Goal: Find specific page/section

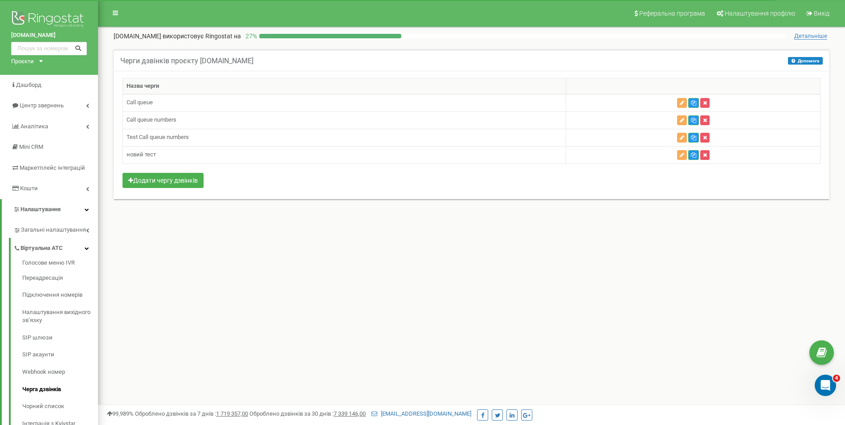
drag, startPoint x: 0, startPoint y: 0, endPoint x: 166, endPoint y: 307, distance: 349.2
click at [166, 307] on div "Реферальна програма Налаштування профілю Вихід de-novo.biz використовує Ringost…" at bounding box center [471, 267] width 747 height 535
click at [61, 125] on link "Аналiтика" at bounding box center [49, 126] width 98 height 21
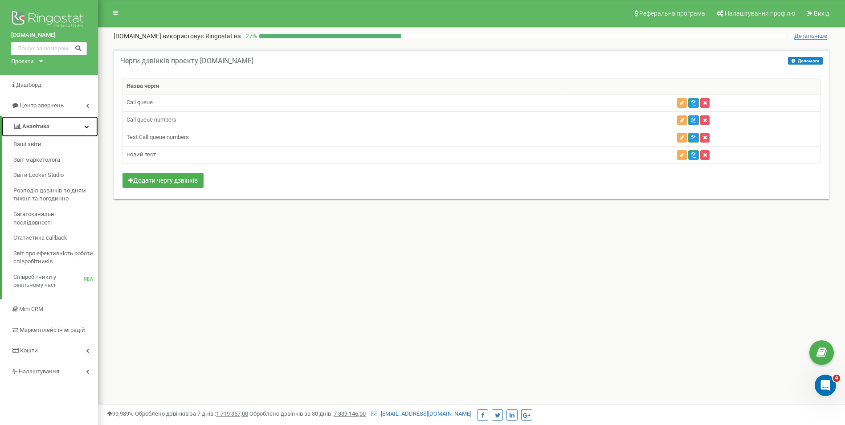
click at [61, 125] on link "Аналiтика" at bounding box center [50, 126] width 96 height 21
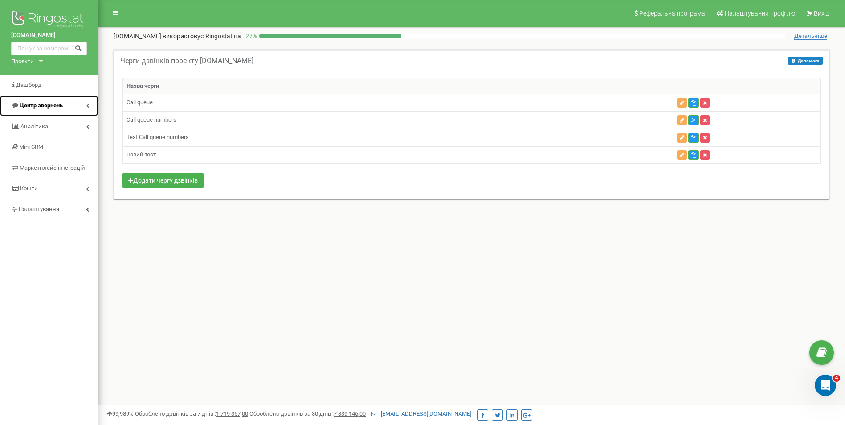
click at [61, 100] on link "Центр звернень" at bounding box center [49, 105] width 98 height 21
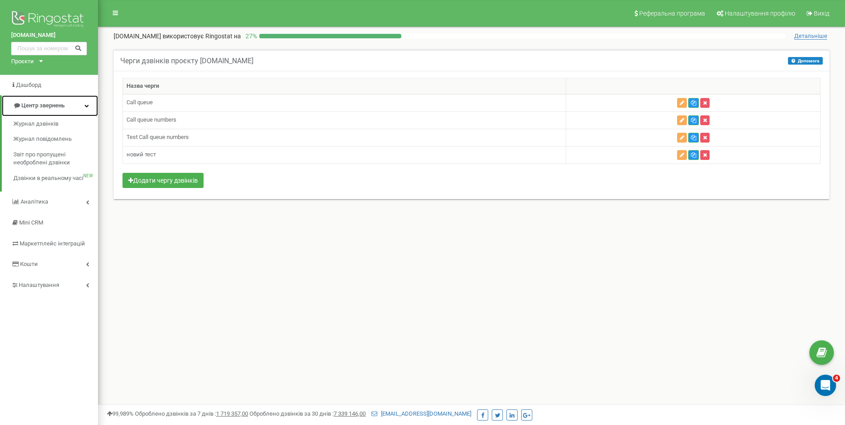
click at [61, 100] on link "Центр звернень" at bounding box center [50, 105] width 96 height 21
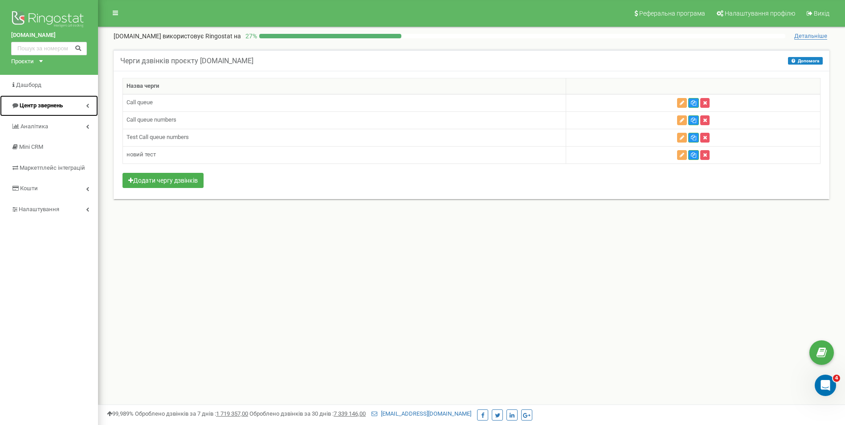
click at [54, 105] on span "Центр звернень" at bounding box center [41, 105] width 43 height 7
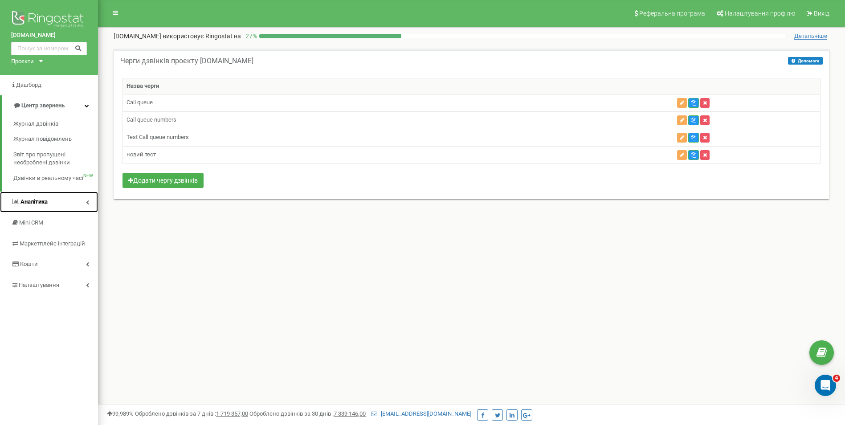
click at [43, 202] on span "Аналiтика" at bounding box center [33, 201] width 27 height 7
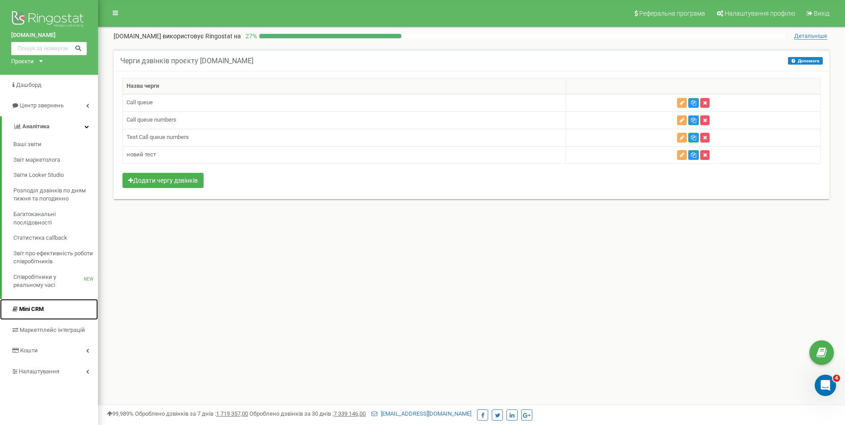
click at [28, 311] on span "Mini CRM" at bounding box center [31, 309] width 24 height 7
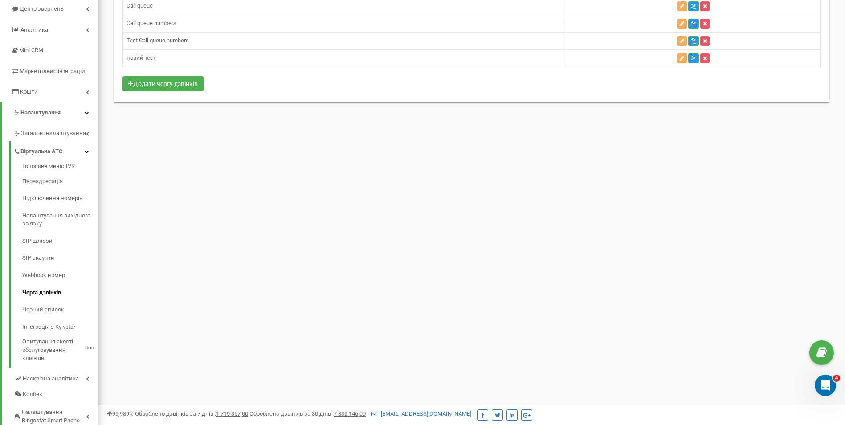
scroll to position [134, 0]
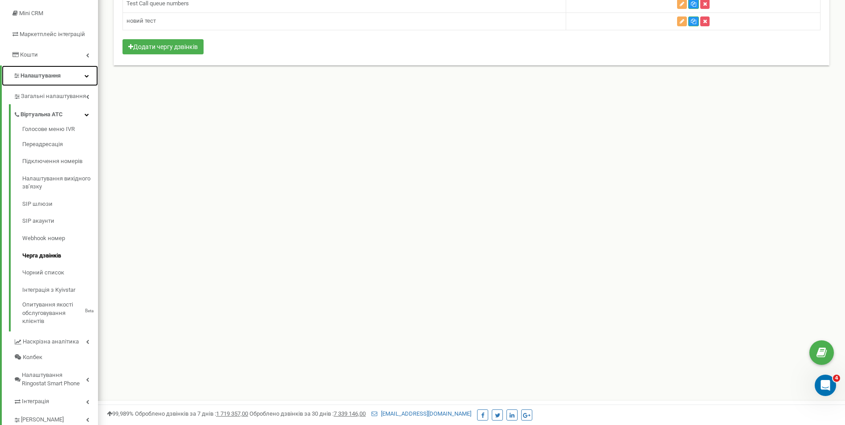
click at [37, 71] on link "Налаштування" at bounding box center [50, 75] width 96 height 21
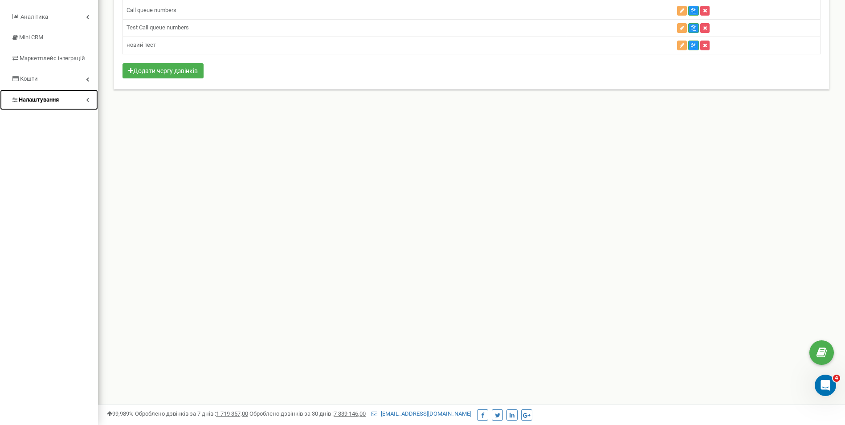
scroll to position [110, 0]
click at [36, 79] on span "Кошти" at bounding box center [29, 78] width 18 height 7
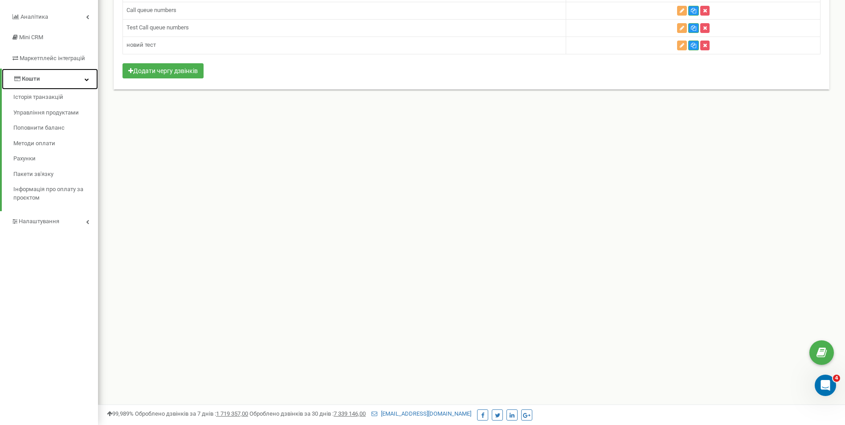
click at [36, 79] on span "Кошти" at bounding box center [31, 78] width 18 height 7
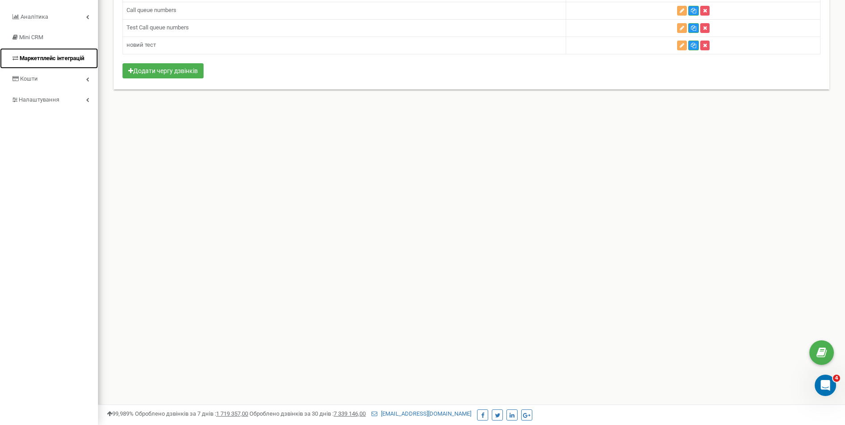
click at [37, 65] on link "Маркетплейс інтеграцій" at bounding box center [49, 58] width 98 height 21
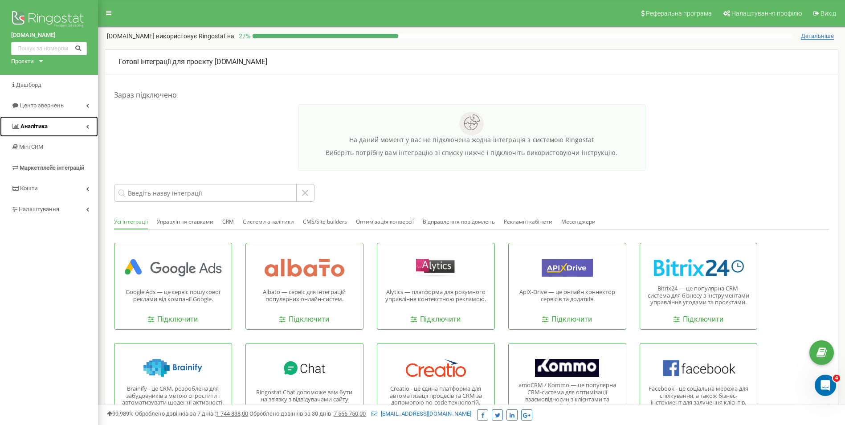
click at [42, 124] on span "Аналiтика" at bounding box center [33, 126] width 27 height 7
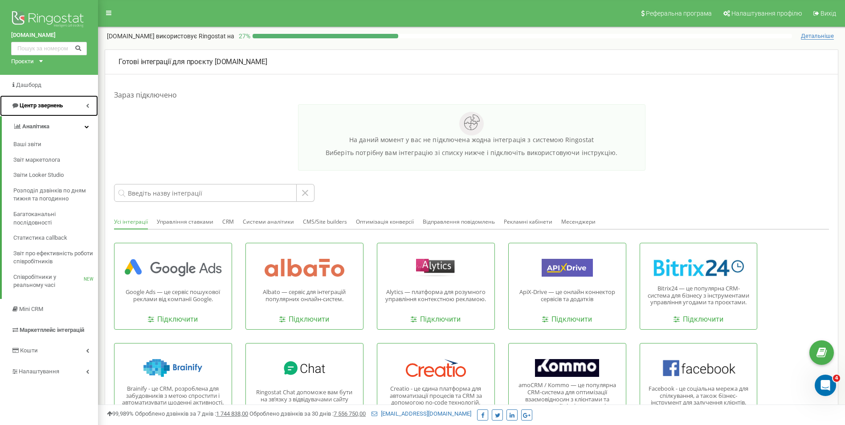
click at [45, 106] on span "Центр звернень" at bounding box center [41, 105] width 43 height 7
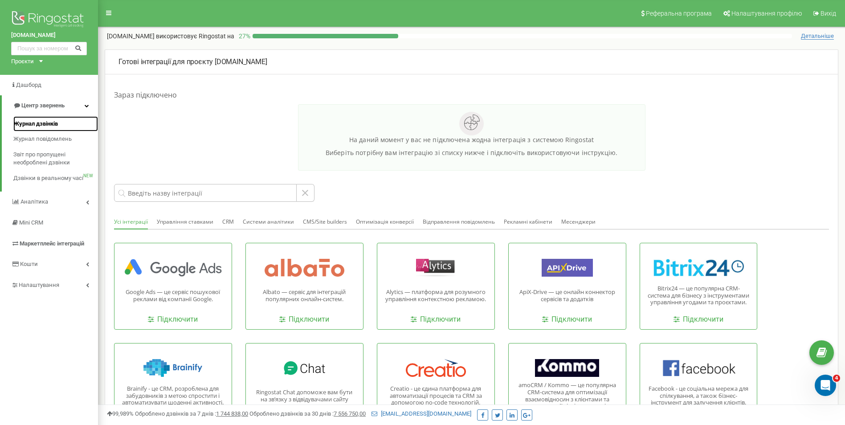
click at [46, 120] on span "Журнал дзвінків" at bounding box center [35, 124] width 45 height 8
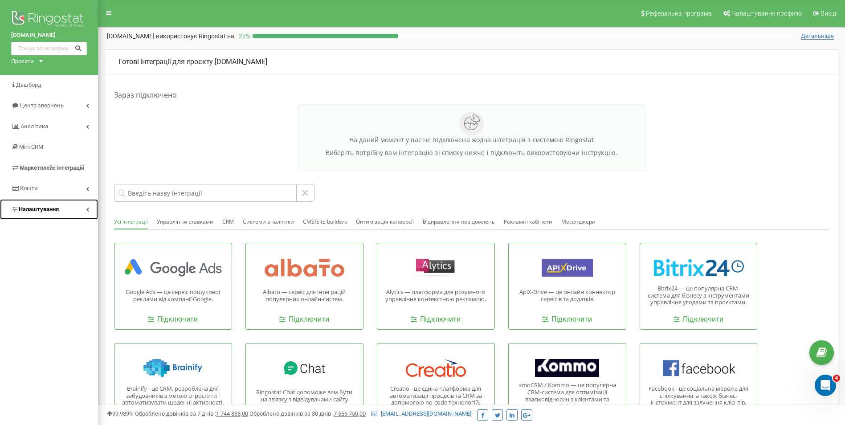
click at [39, 209] on span "Налаштування" at bounding box center [39, 209] width 40 height 7
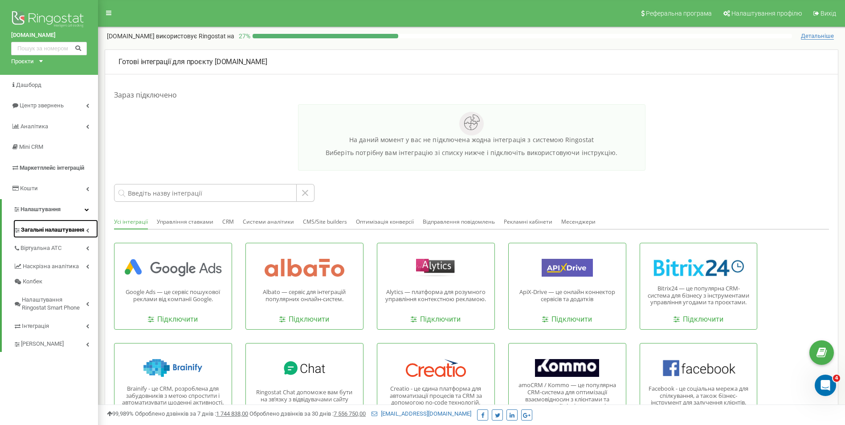
click at [45, 235] on link "Загальні налаштування" at bounding box center [55, 229] width 85 height 18
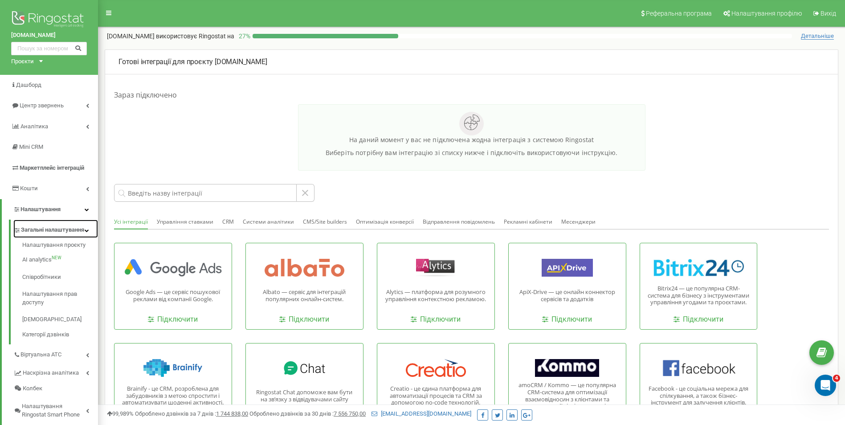
click at [45, 234] on span "Загальні налаштування" at bounding box center [52, 230] width 63 height 8
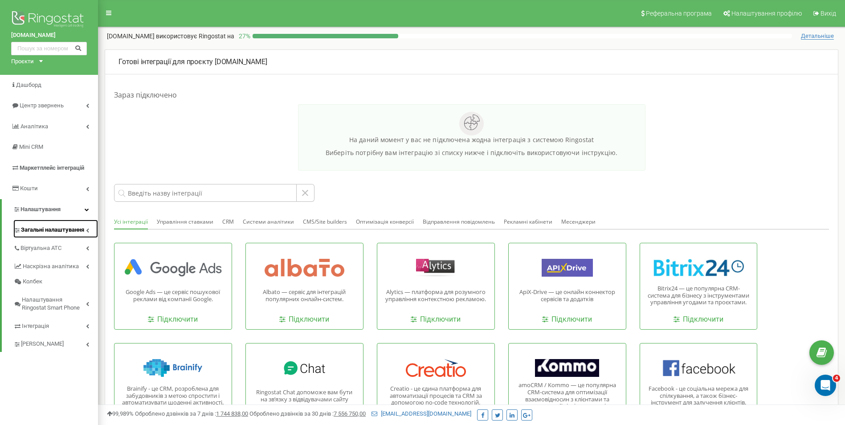
click at [46, 230] on span "Загальні налаштування" at bounding box center [52, 230] width 63 height 8
